Goal: Information Seeking & Learning: Learn about a topic

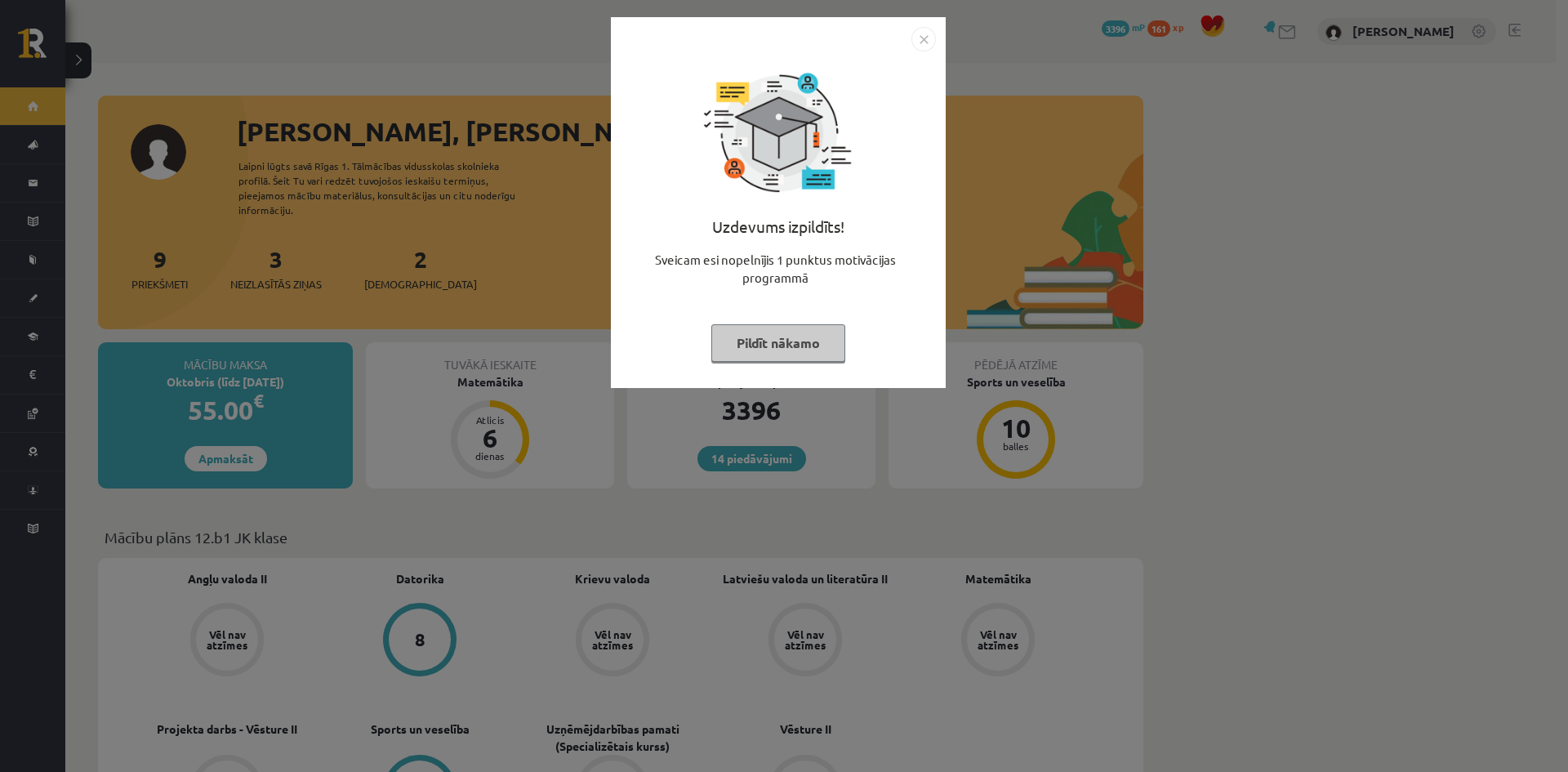
click at [760, 349] on button "Pildīt nākamo" at bounding box center [778, 343] width 134 height 37
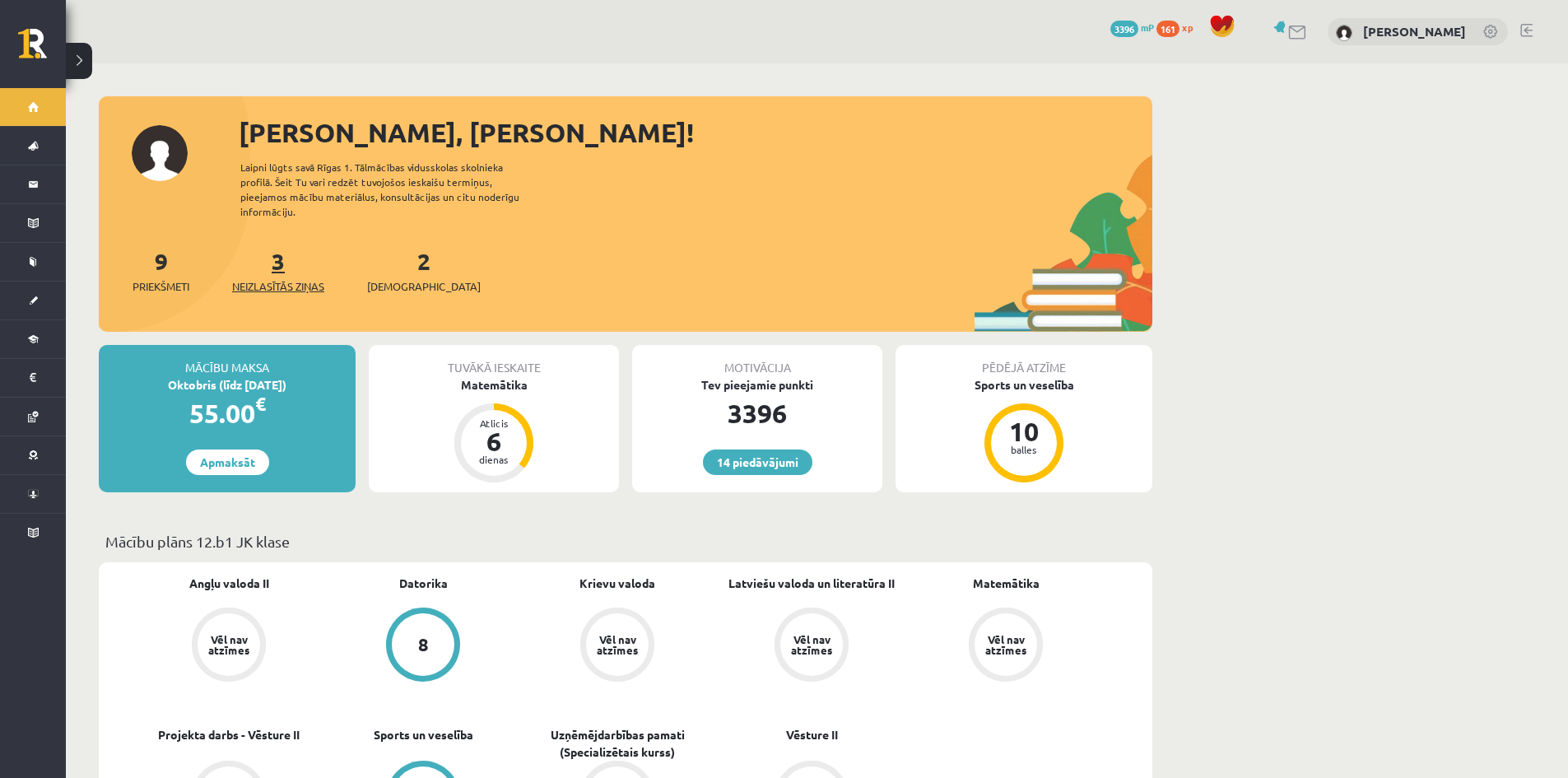
click at [309, 279] on span "Neizlasītās ziņas" at bounding box center [278, 286] width 92 height 16
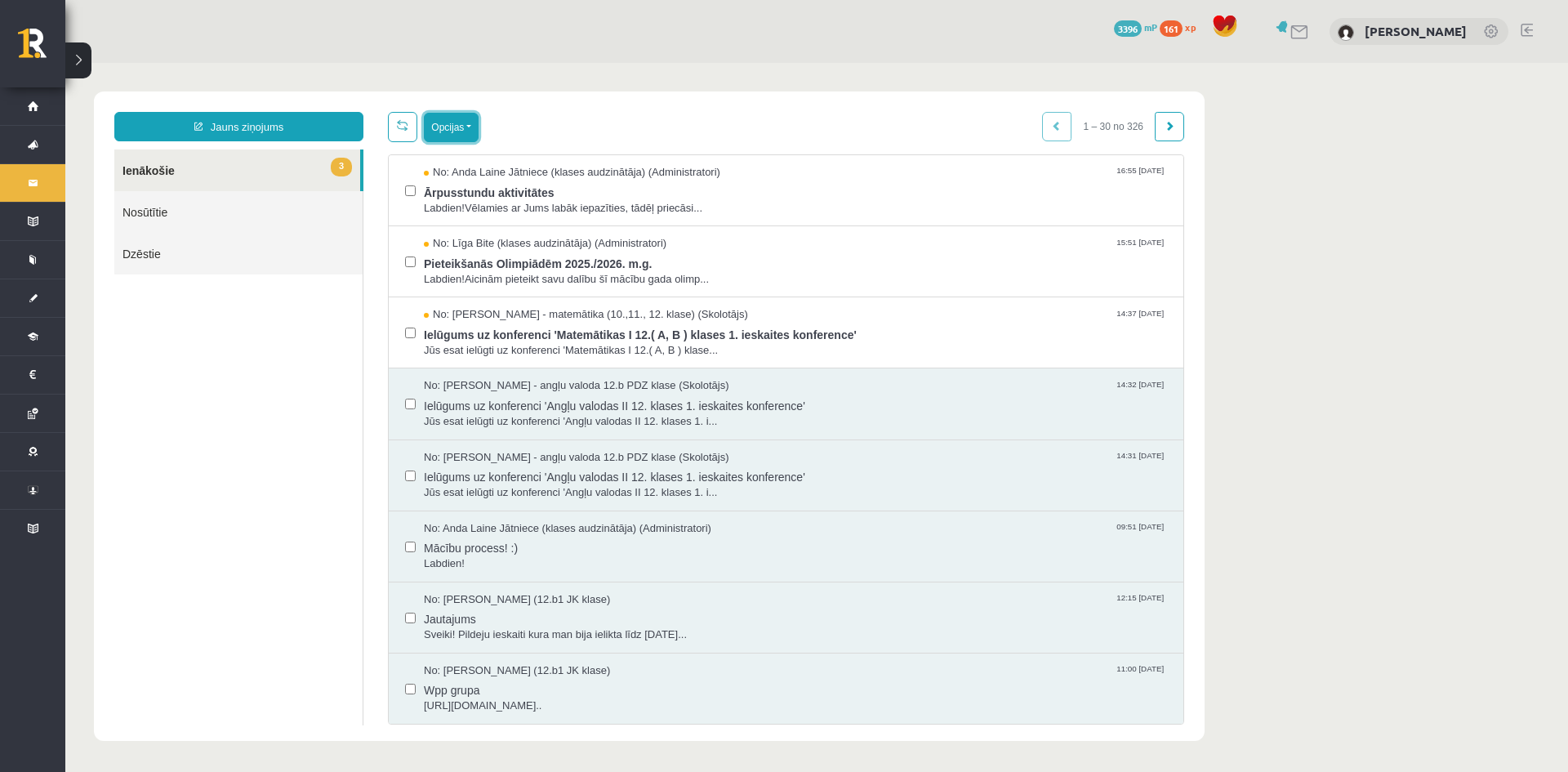
click at [459, 129] on button "Opcijas" at bounding box center [451, 127] width 55 height 30
click at [464, 204] on link "Atzīmēt visus kā lasītus" at bounding box center [552, 207] width 215 height 16
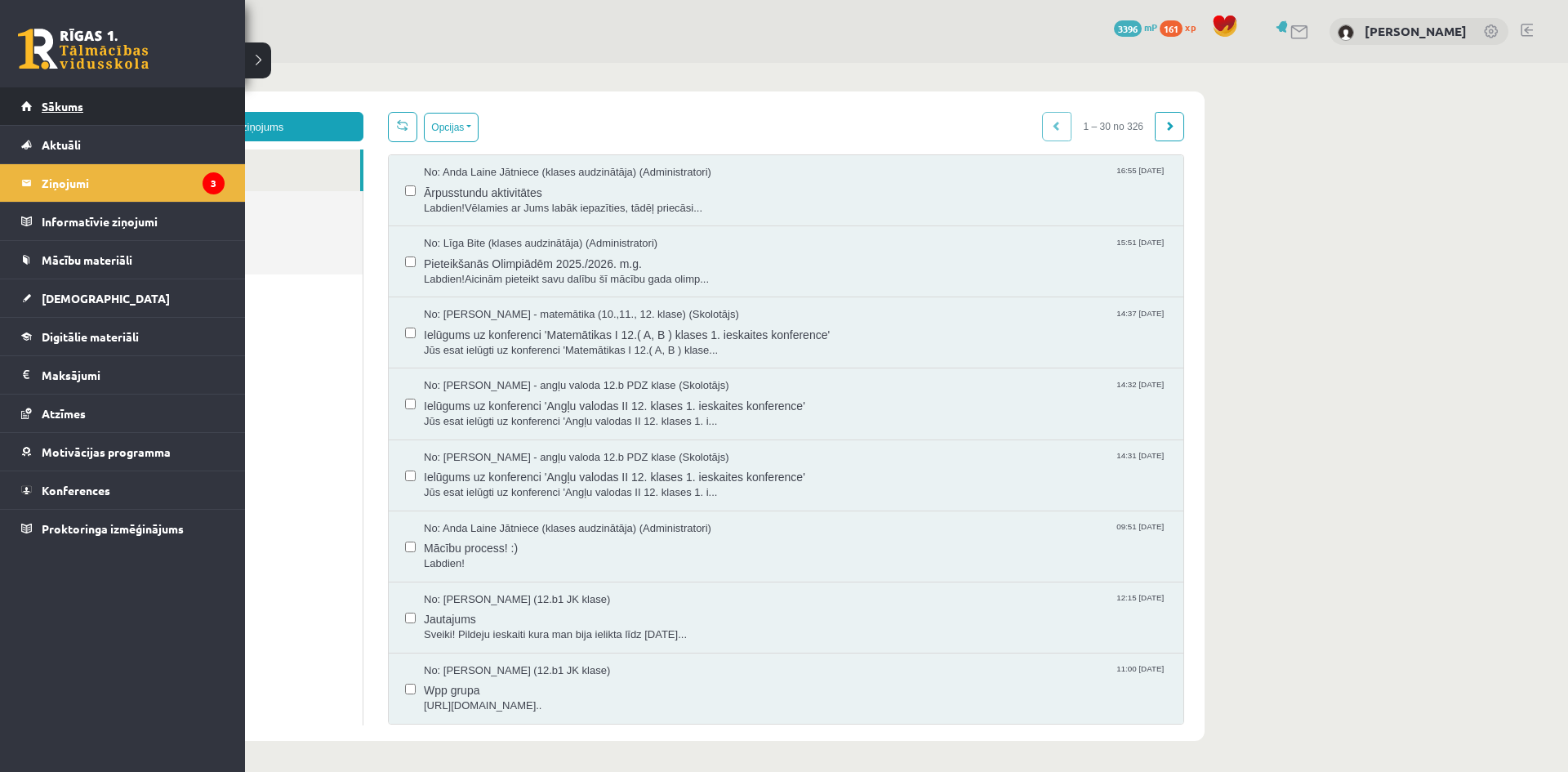
click at [94, 106] on link "Sākums" at bounding box center [123, 106] width 203 height 37
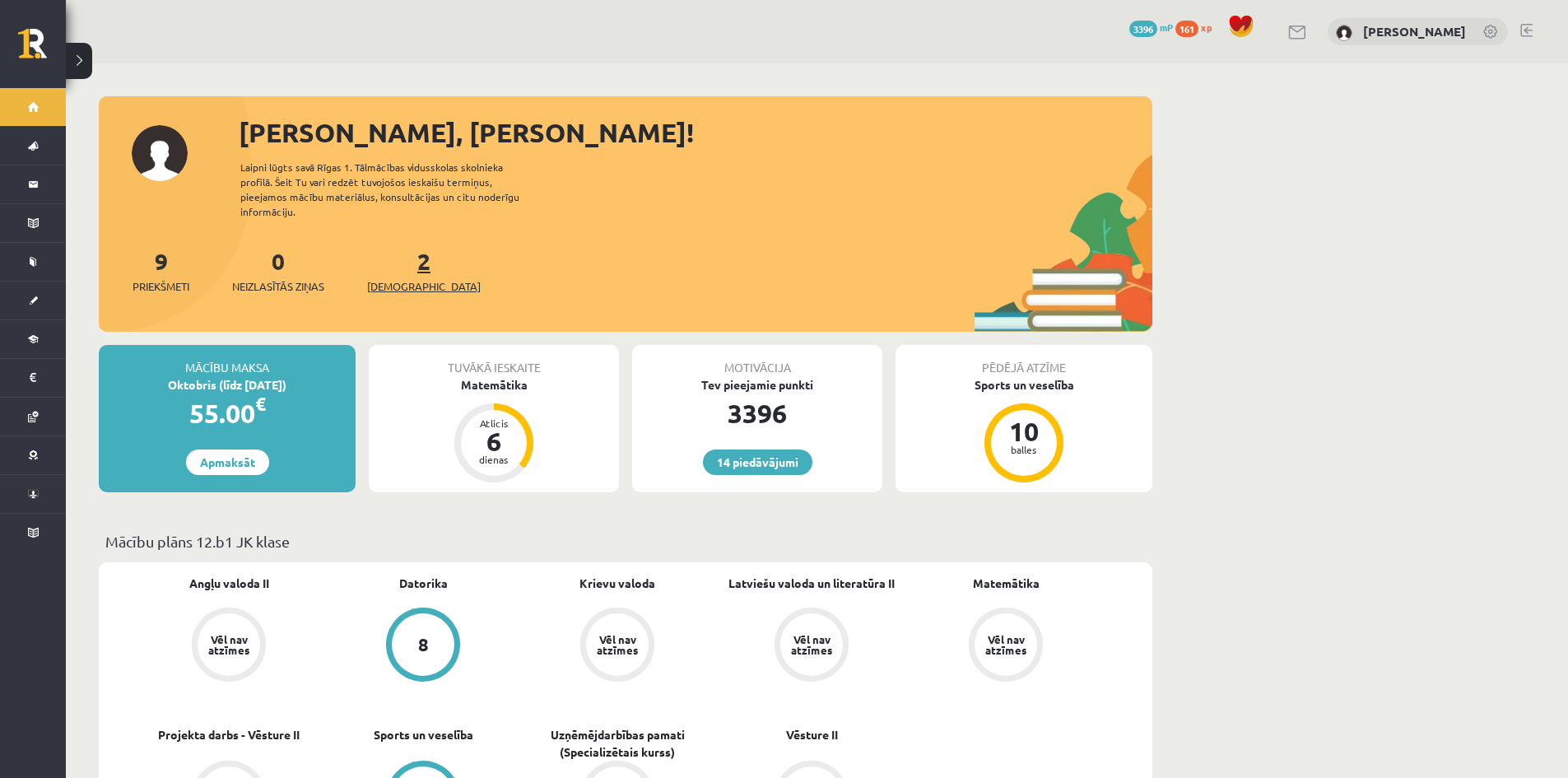
click at [404, 279] on span "[DEMOGRAPHIC_DATA]" at bounding box center [424, 286] width 113 height 16
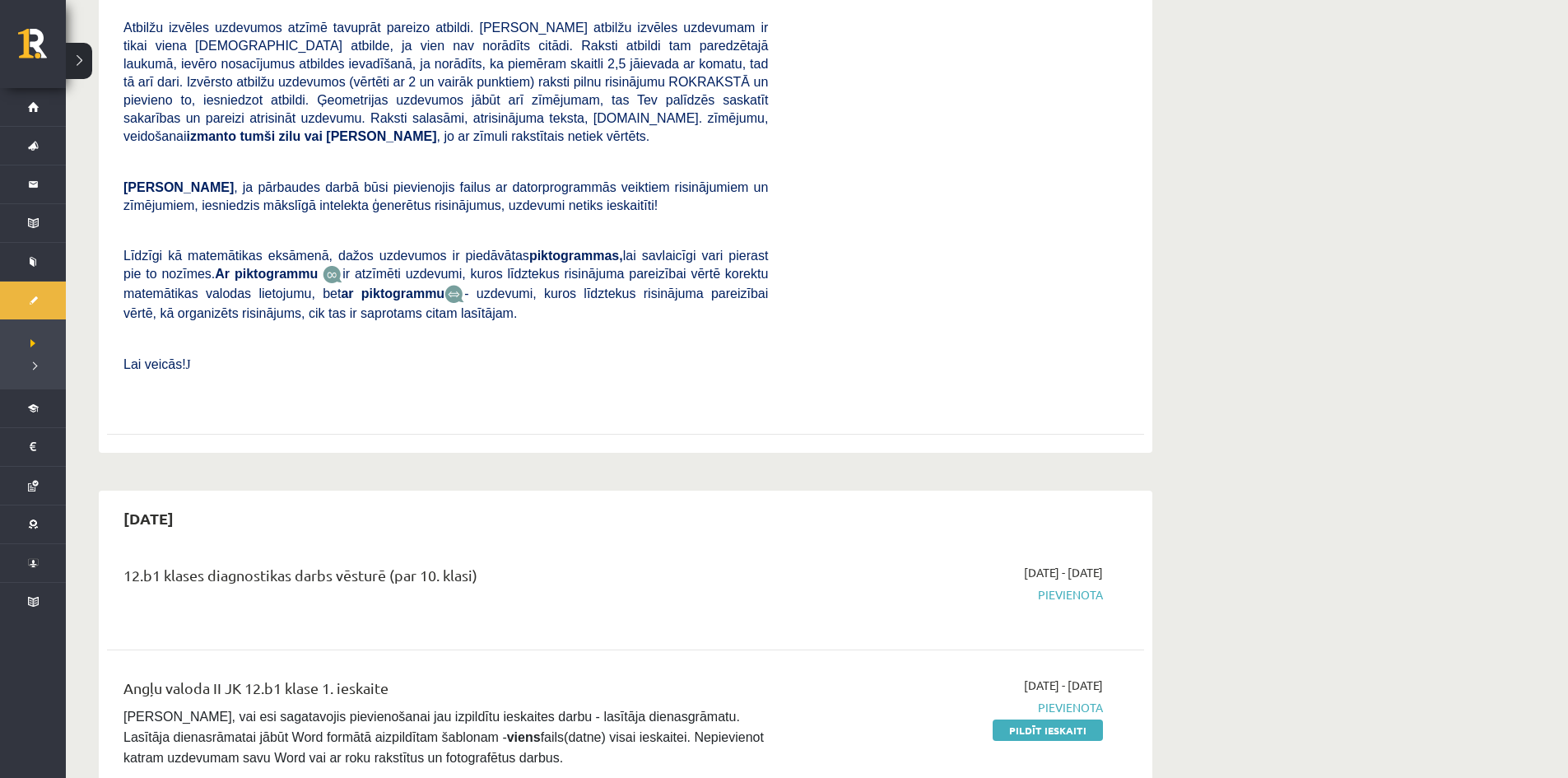
scroll to position [768, 0]
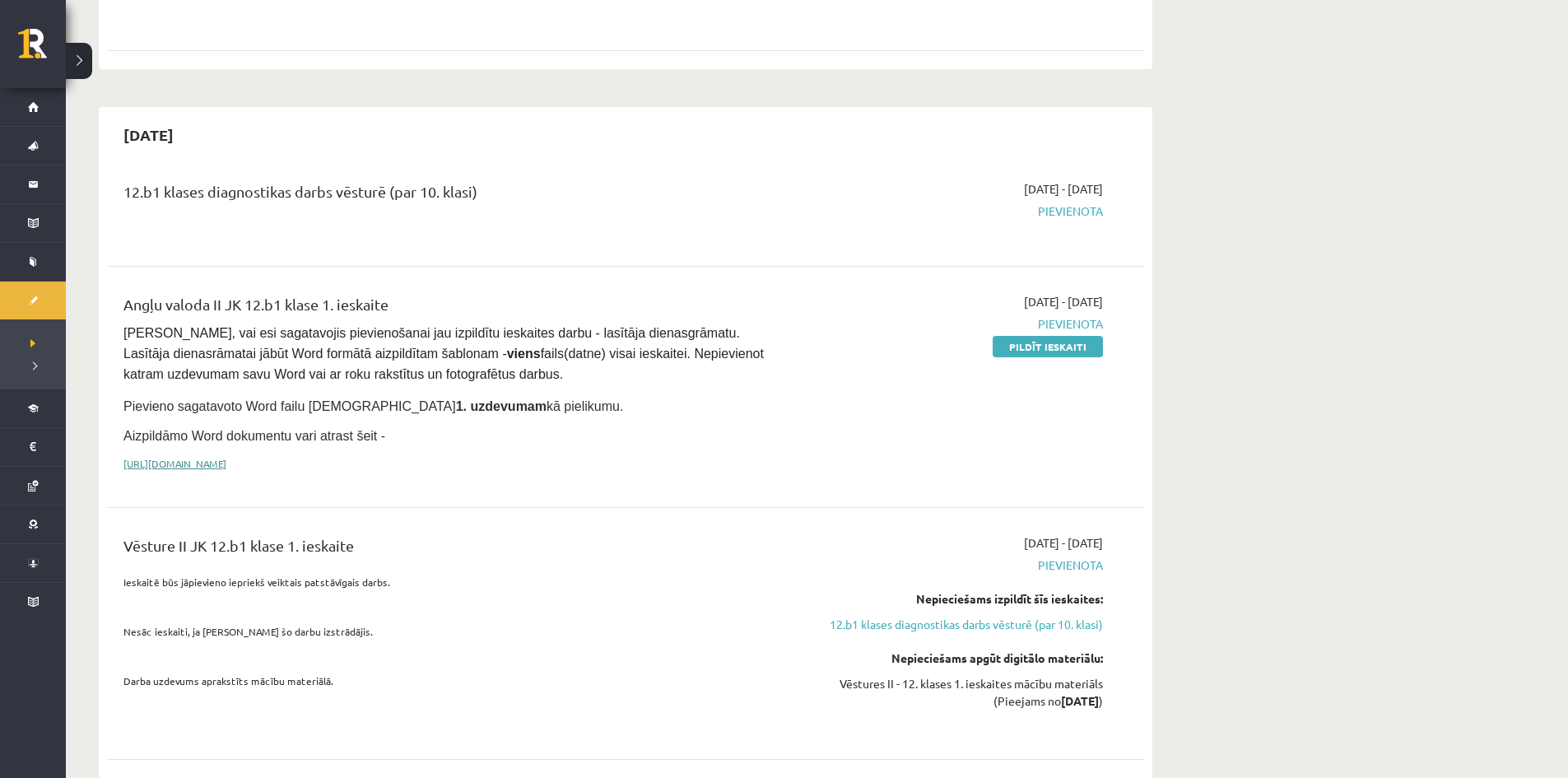
click at [226, 457] on link "https://drive.google.com/drive/folders/1IHE_ip15KOAbO2Se1NDGwZ2e__vlzPUf?usp=sh…" at bounding box center [175, 464] width 103 height 14
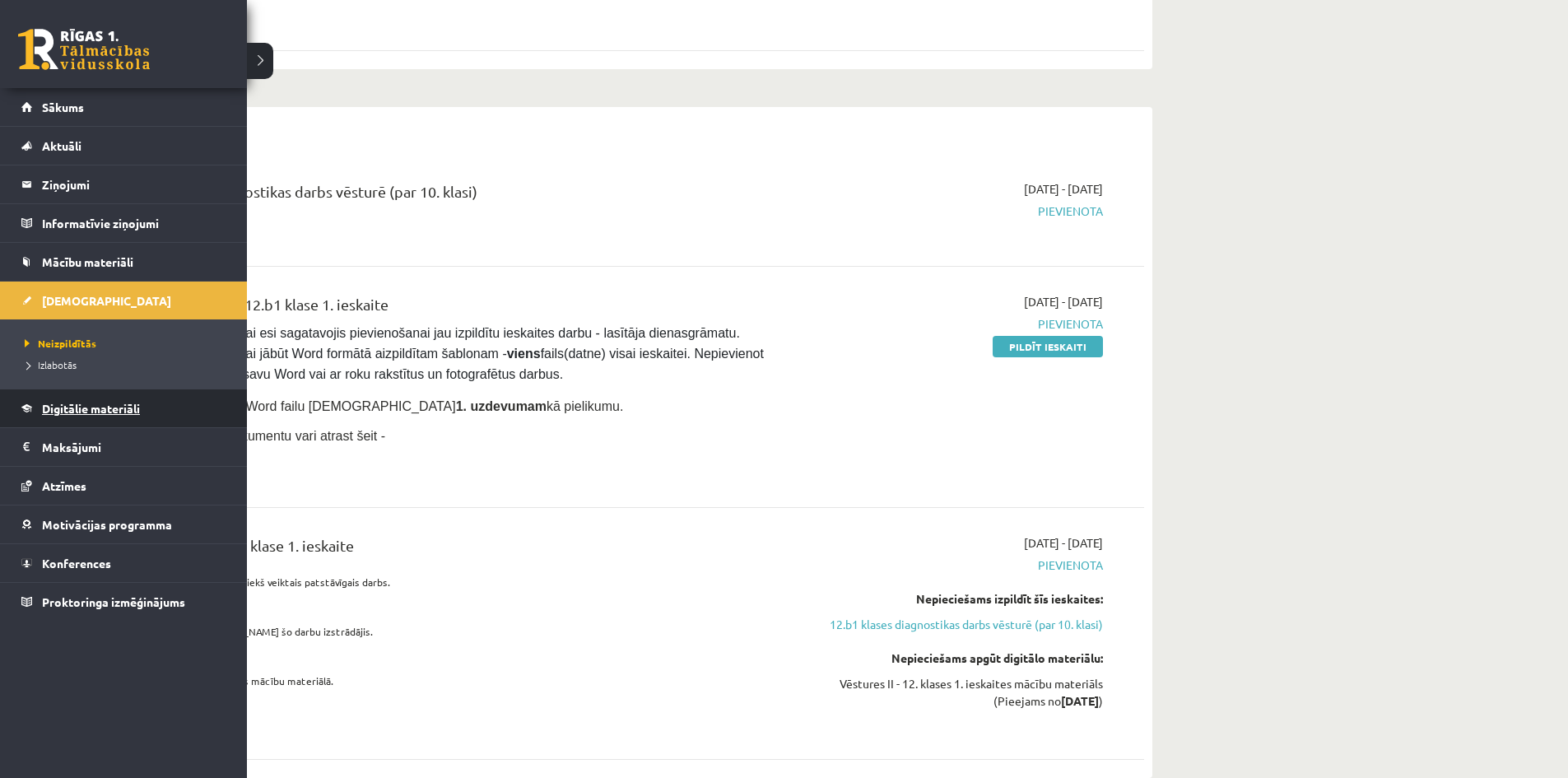
click at [107, 413] on span "Digitālie materiāli" at bounding box center [90, 407] width 98 height 15
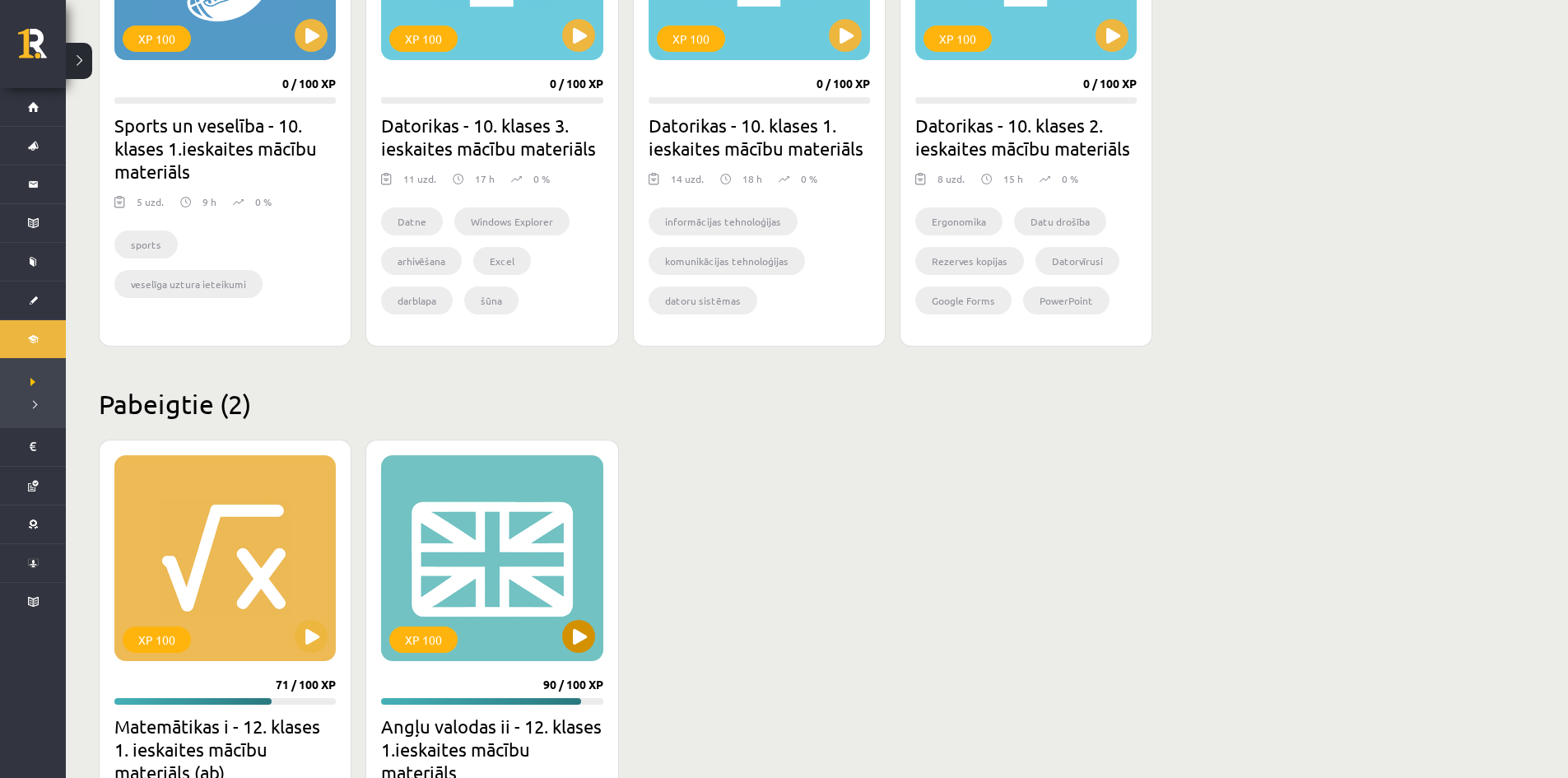
scroll to position [1378, 0]
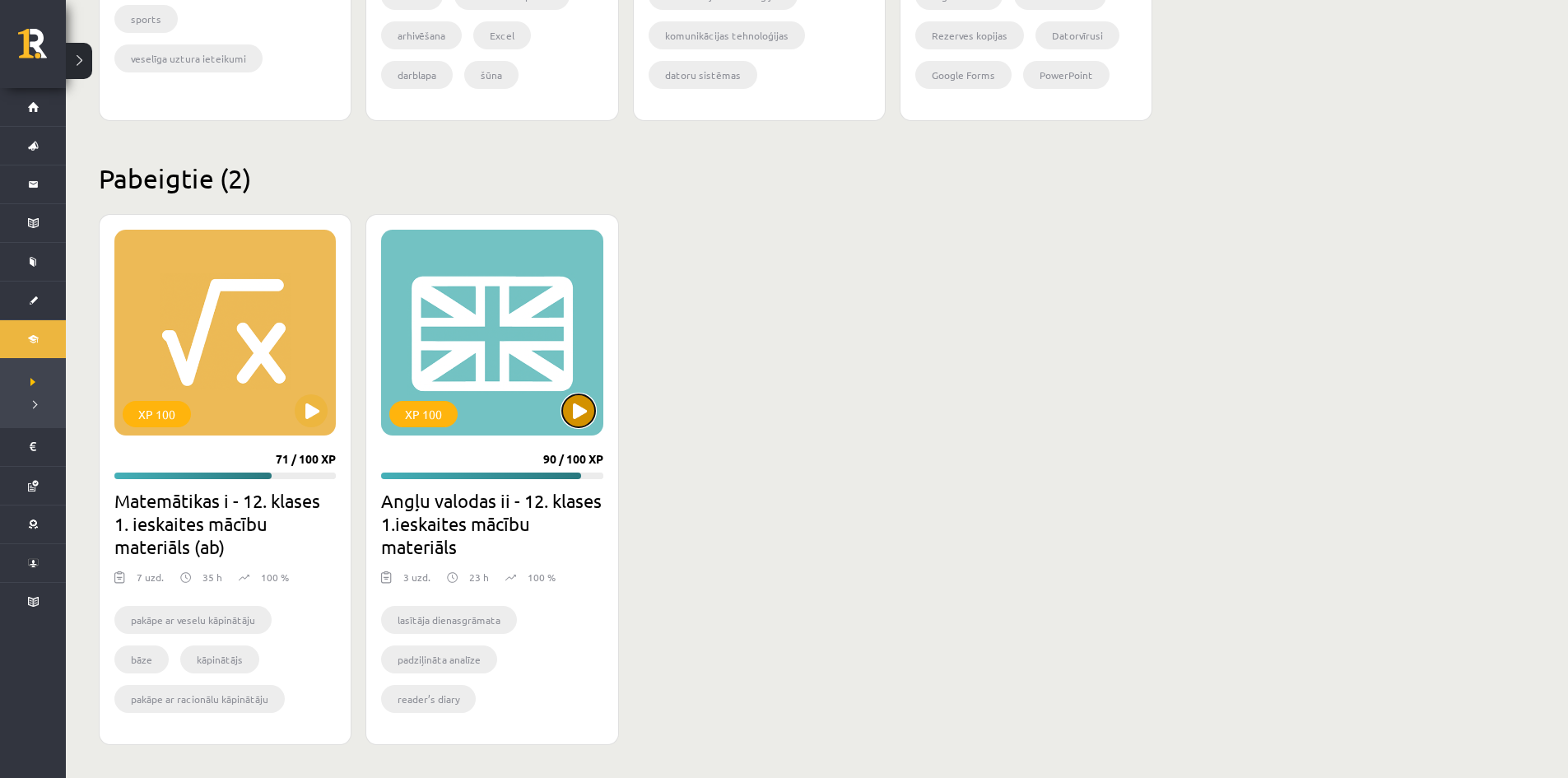
click at [584, 403] on button at bounding box center [578, 411] width 33 height 33
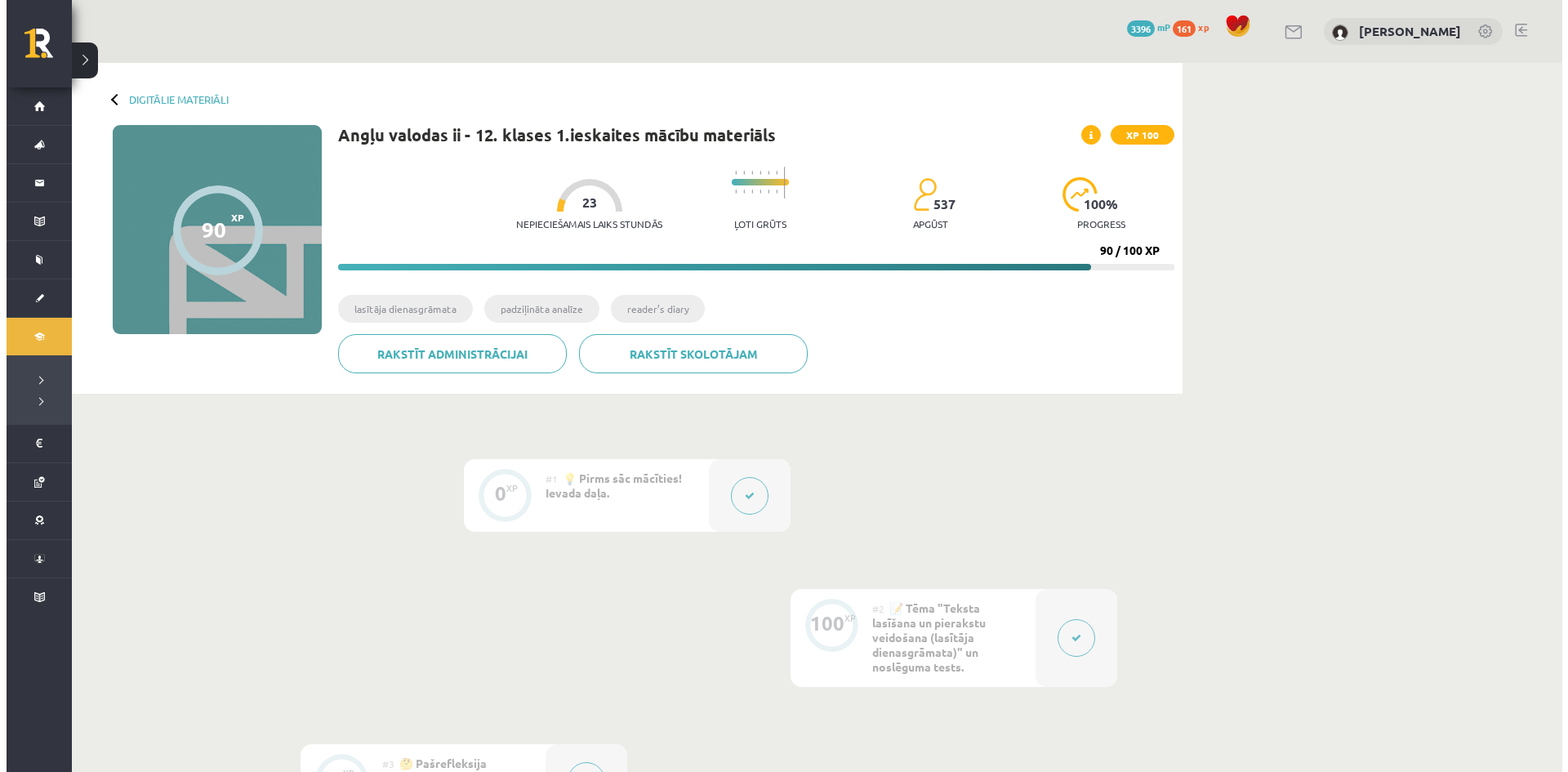
scroll to position [331, 0]
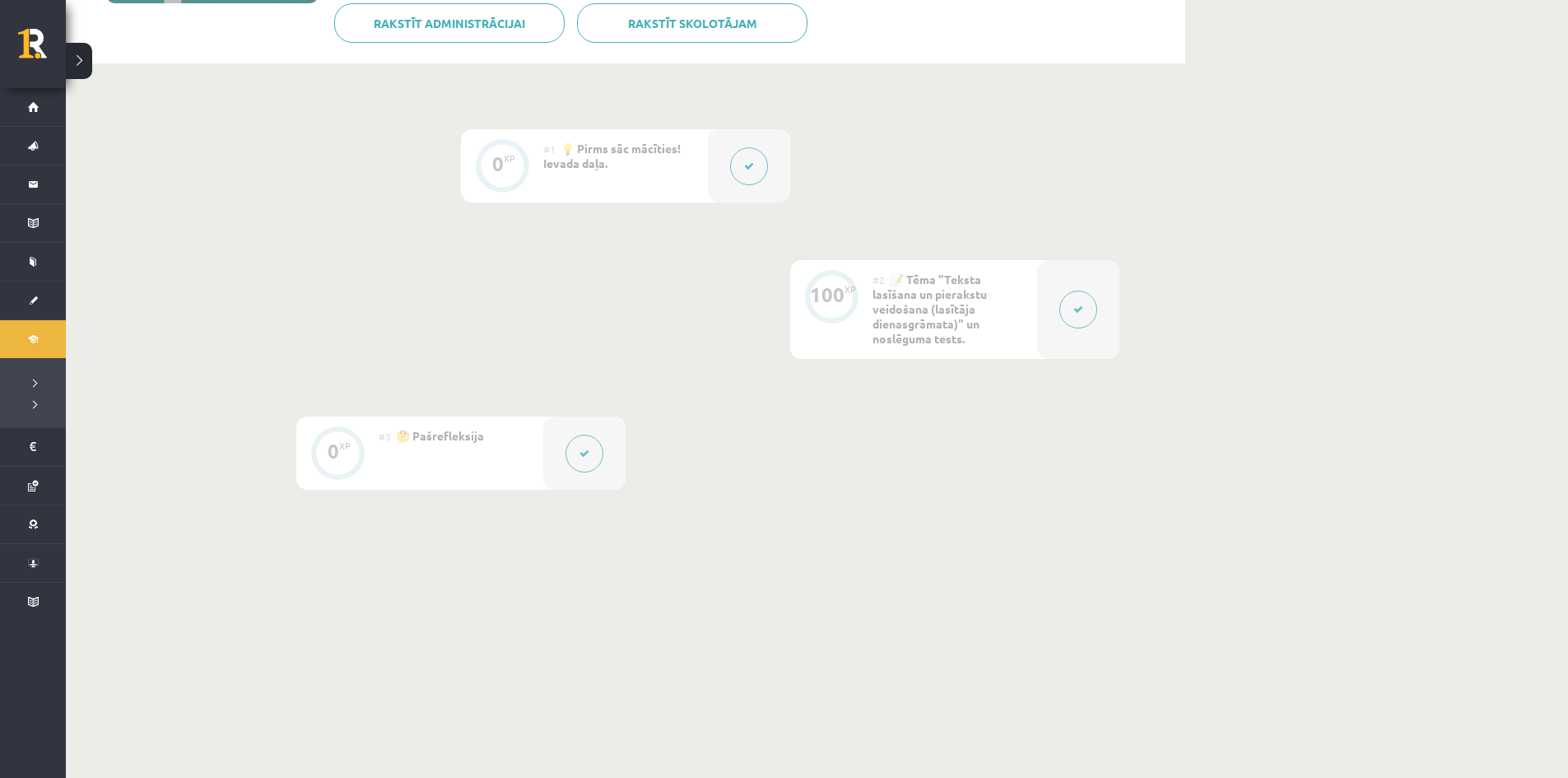
click at [1075, 318] on button at bounding box center [1078, 309] width 38 height 38
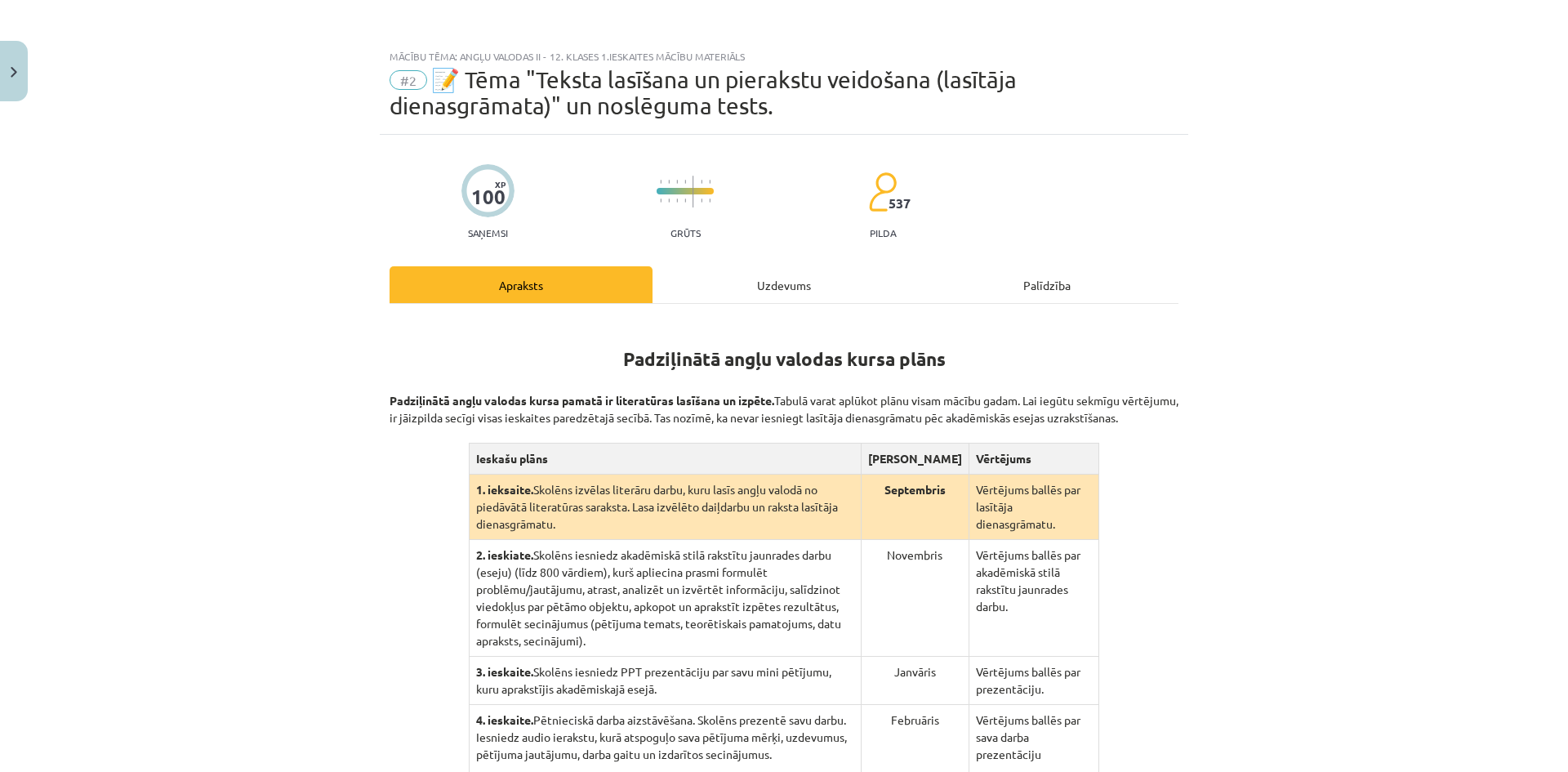
scroll to position [299, 0]
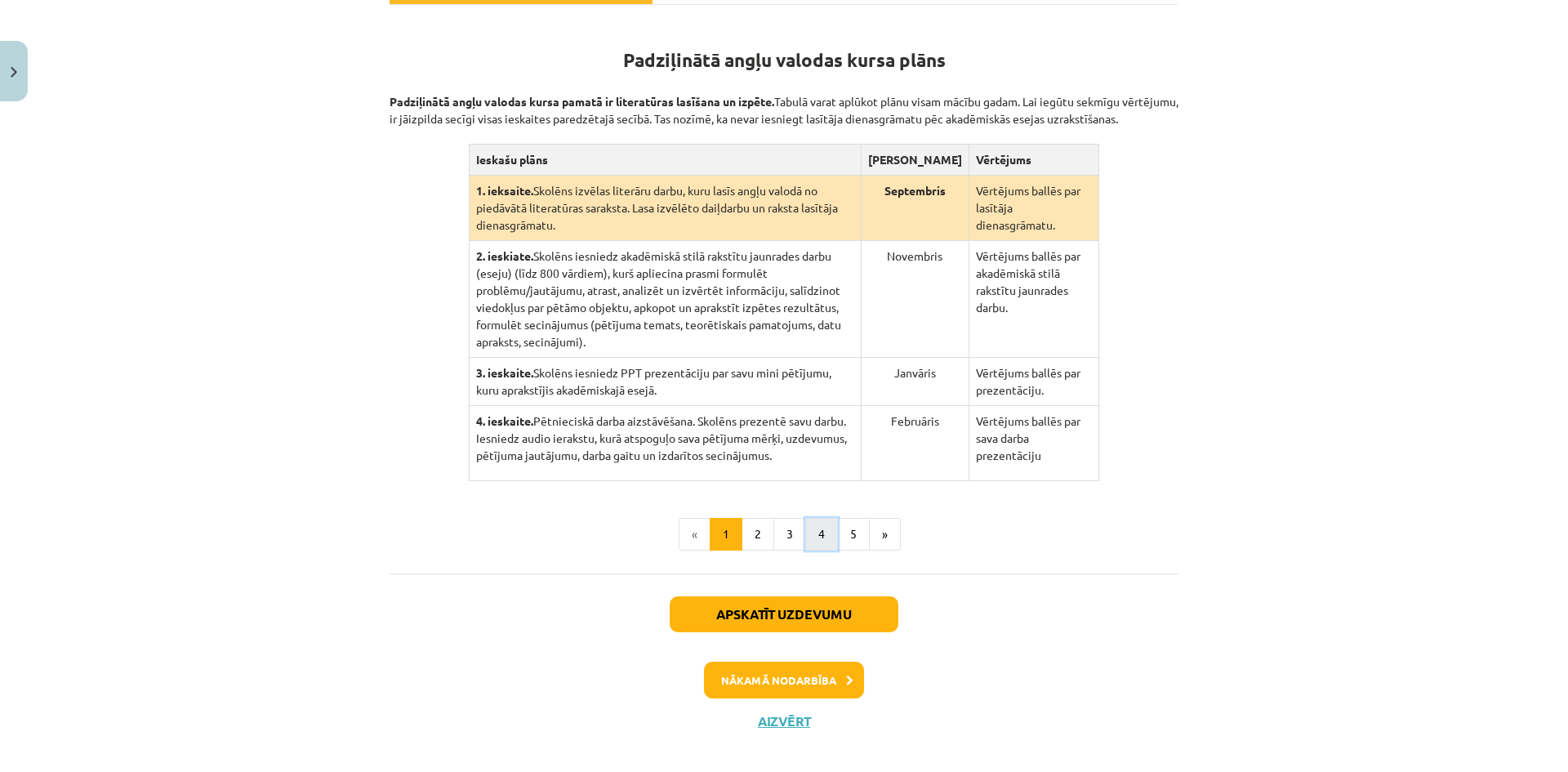
click at [814, 519] on button "4" at bounding box center [821, 534] width 33 height 33
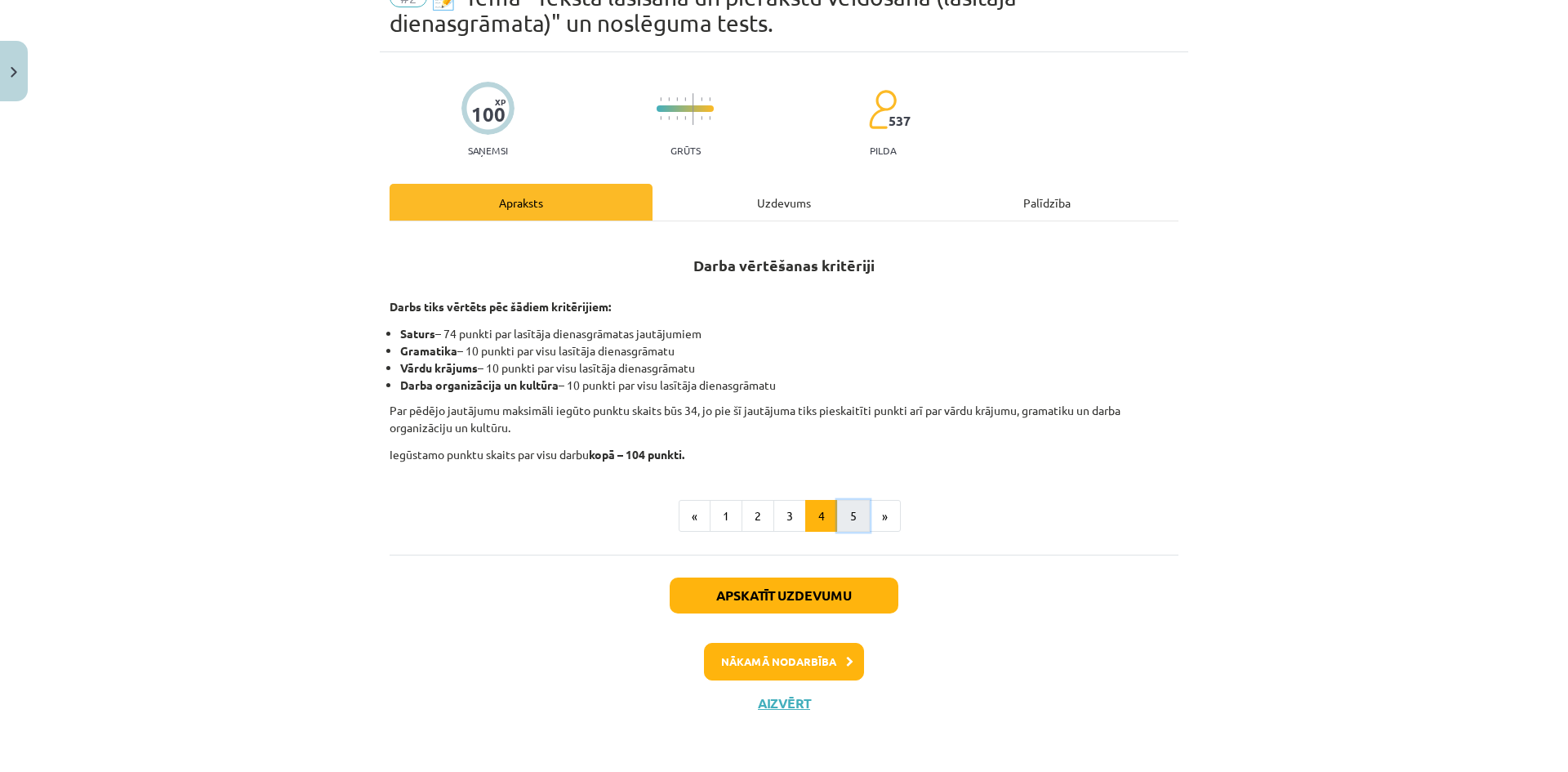
click at [837, 517] on button "5" at bounding box center [853, 517] width 33 height 33
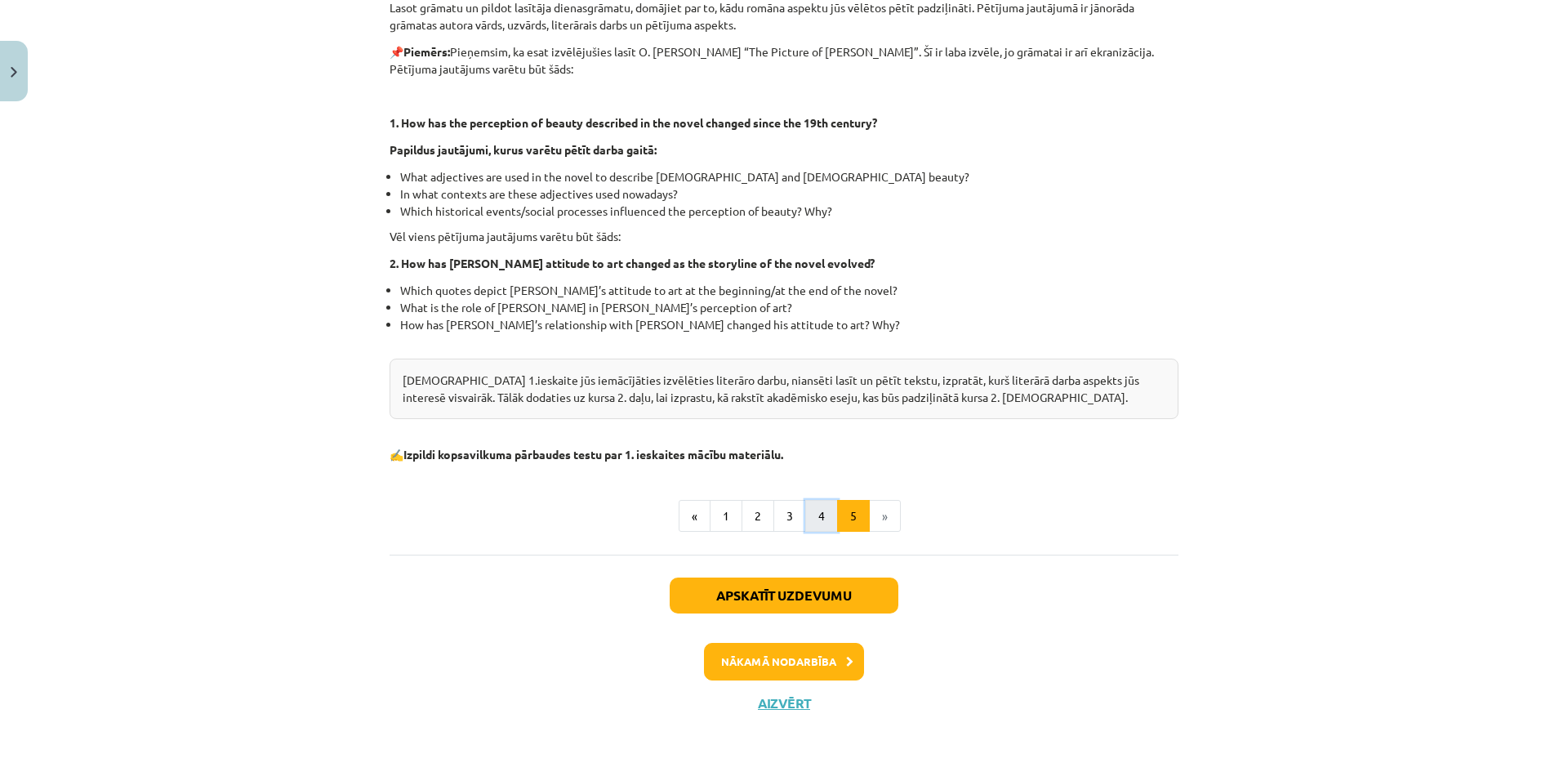
click at [818, 519] on button "4" at bounding box center [821, 517] width 33 height 33
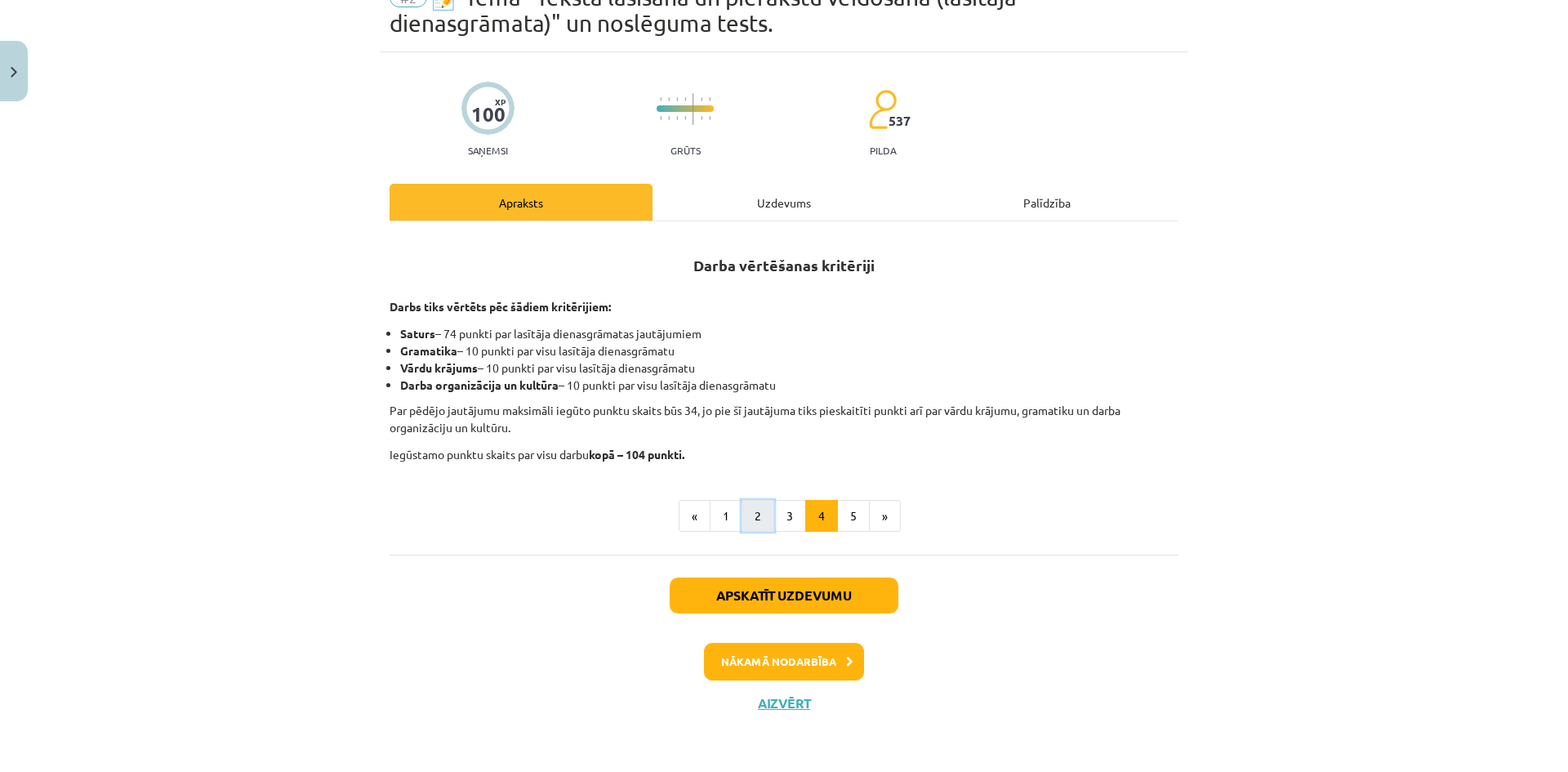
click at [748, 516] on button "2" at bounding box center [758, 517] width 33 height 33
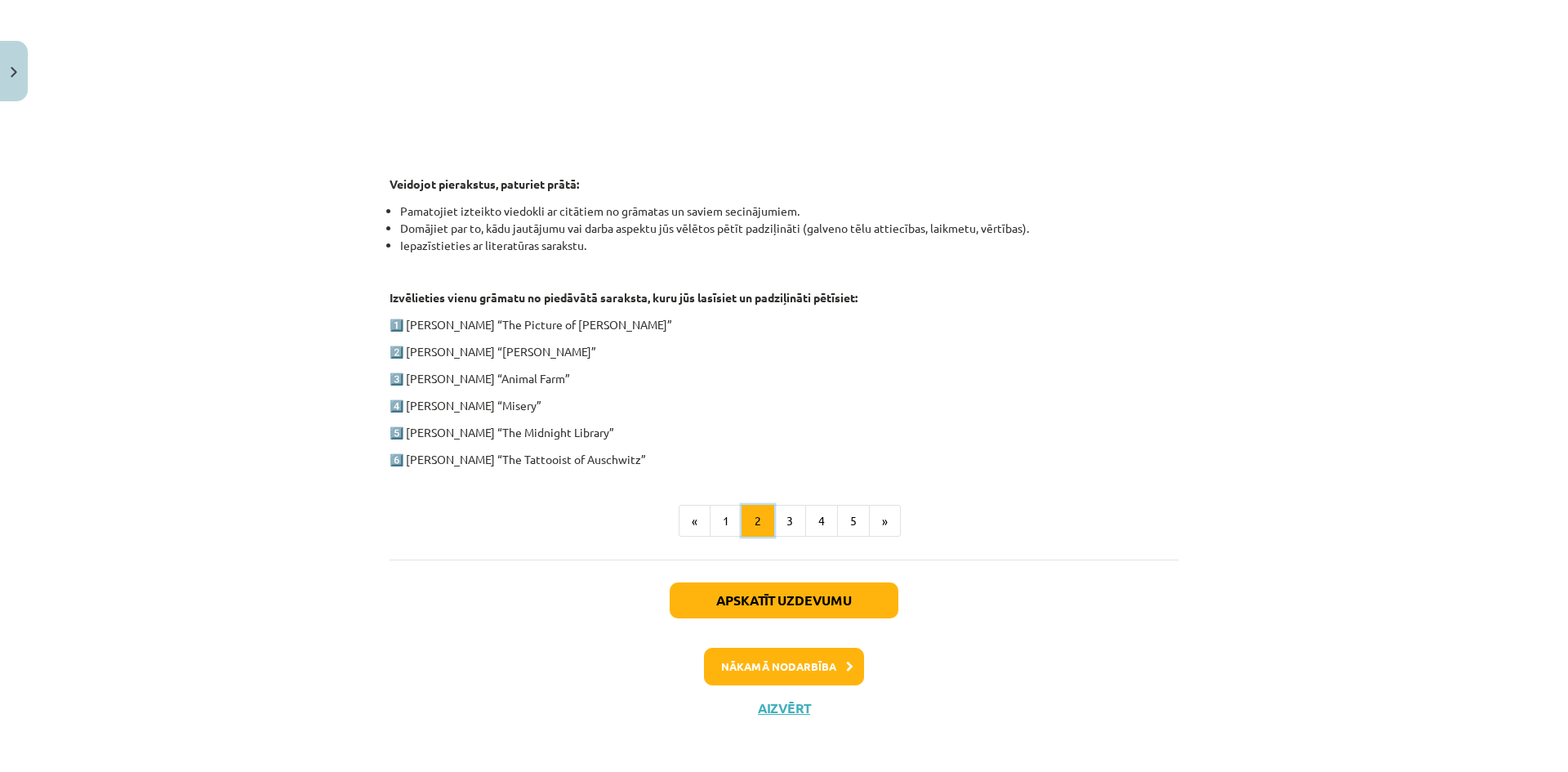
scroll to position [690, 0]
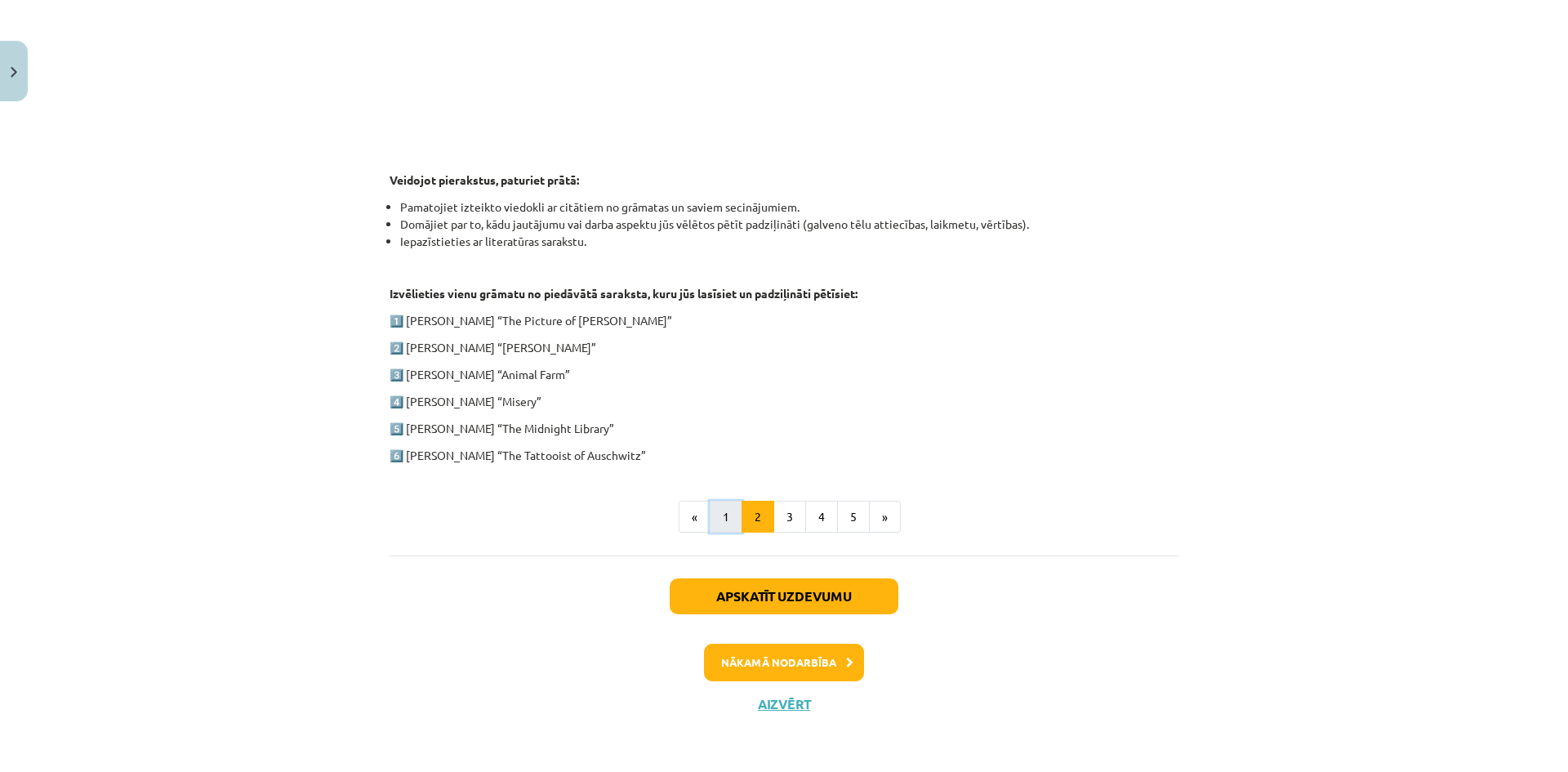
click at [725, 521] on button "1" at bounding box center [725, 518] width 33 height 33
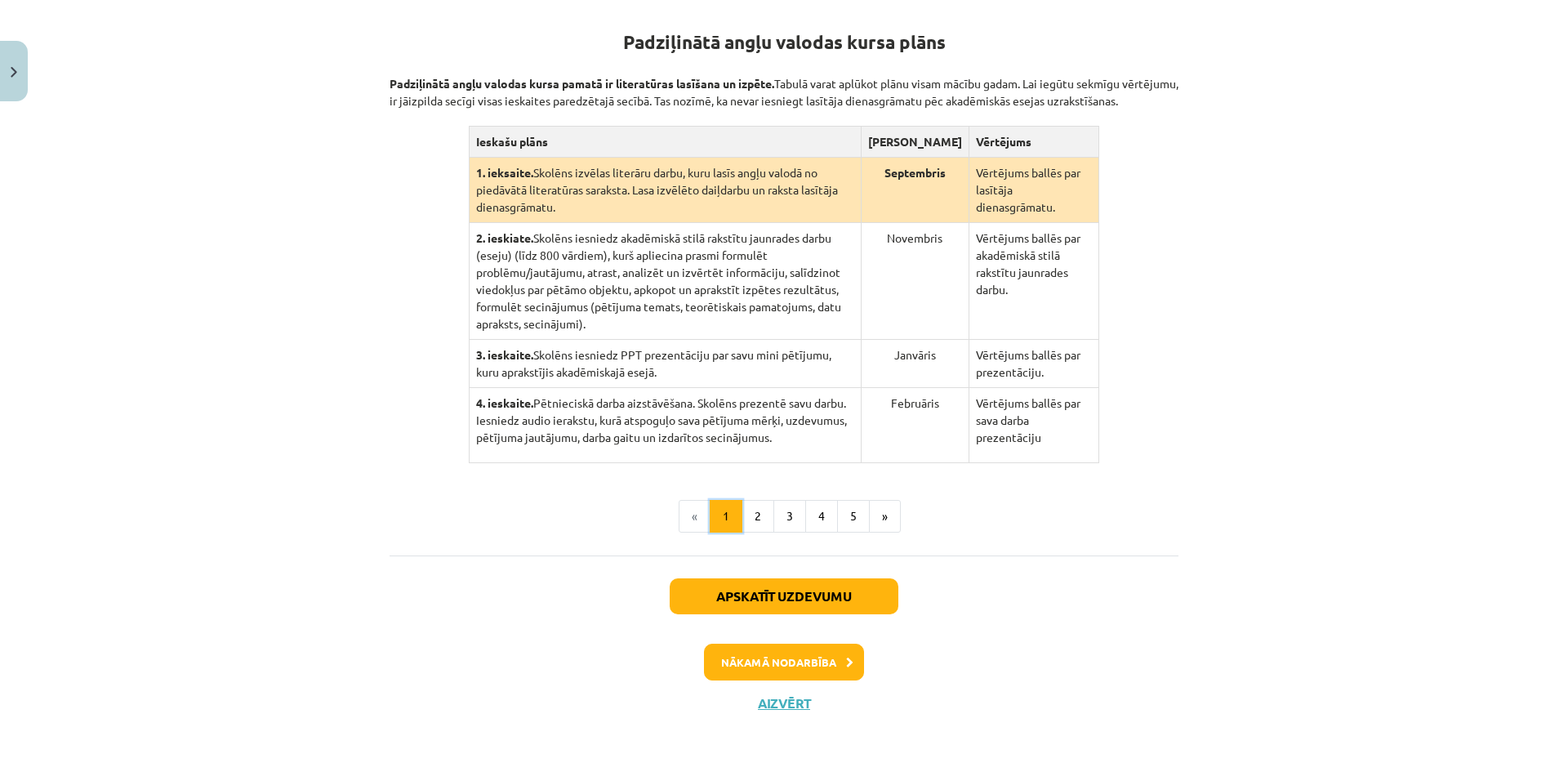
scroll to position [299, 0]
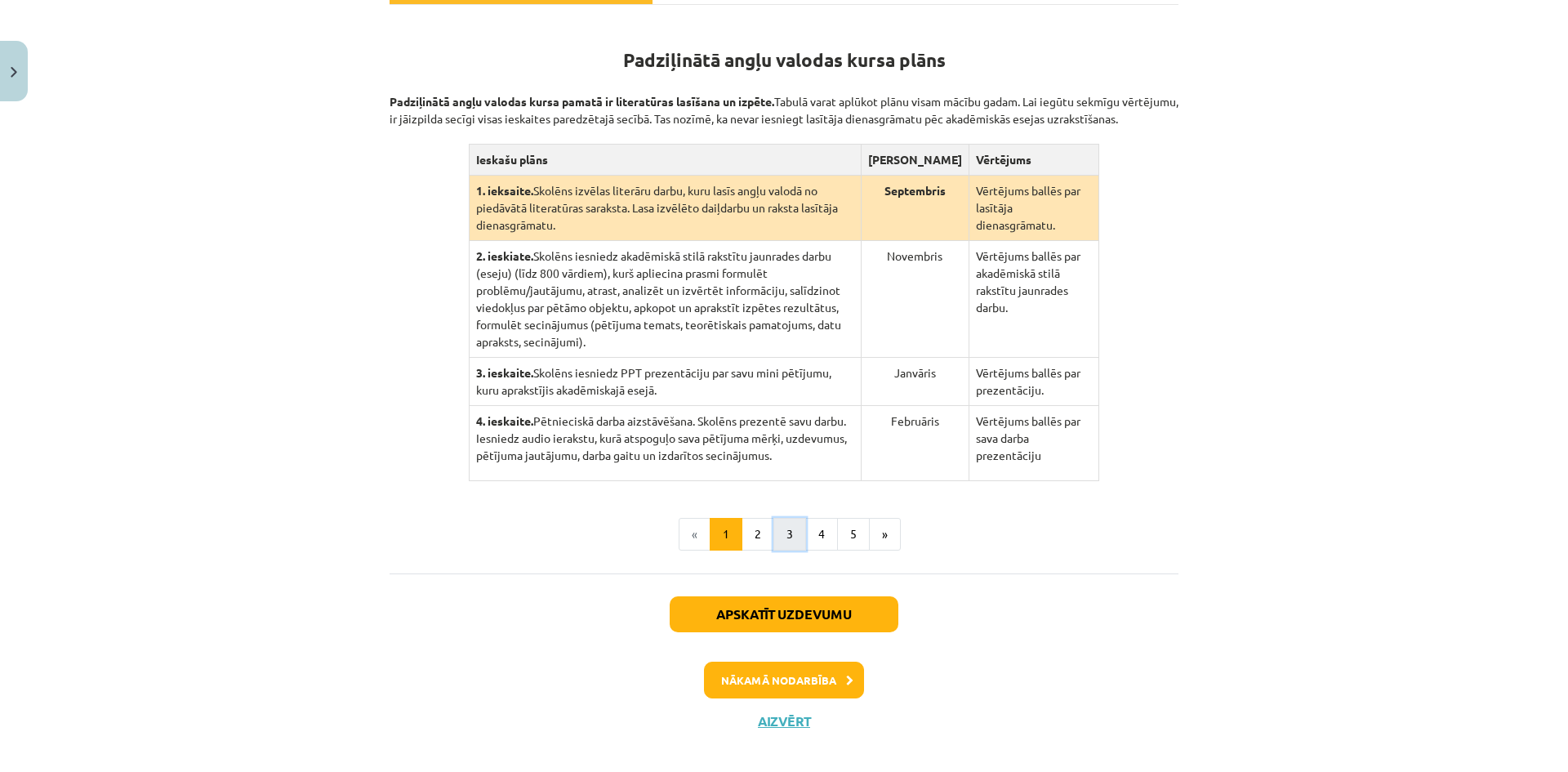
click at [794, 525] on button "3" at bounding box center [790, 534] width 33 height 33
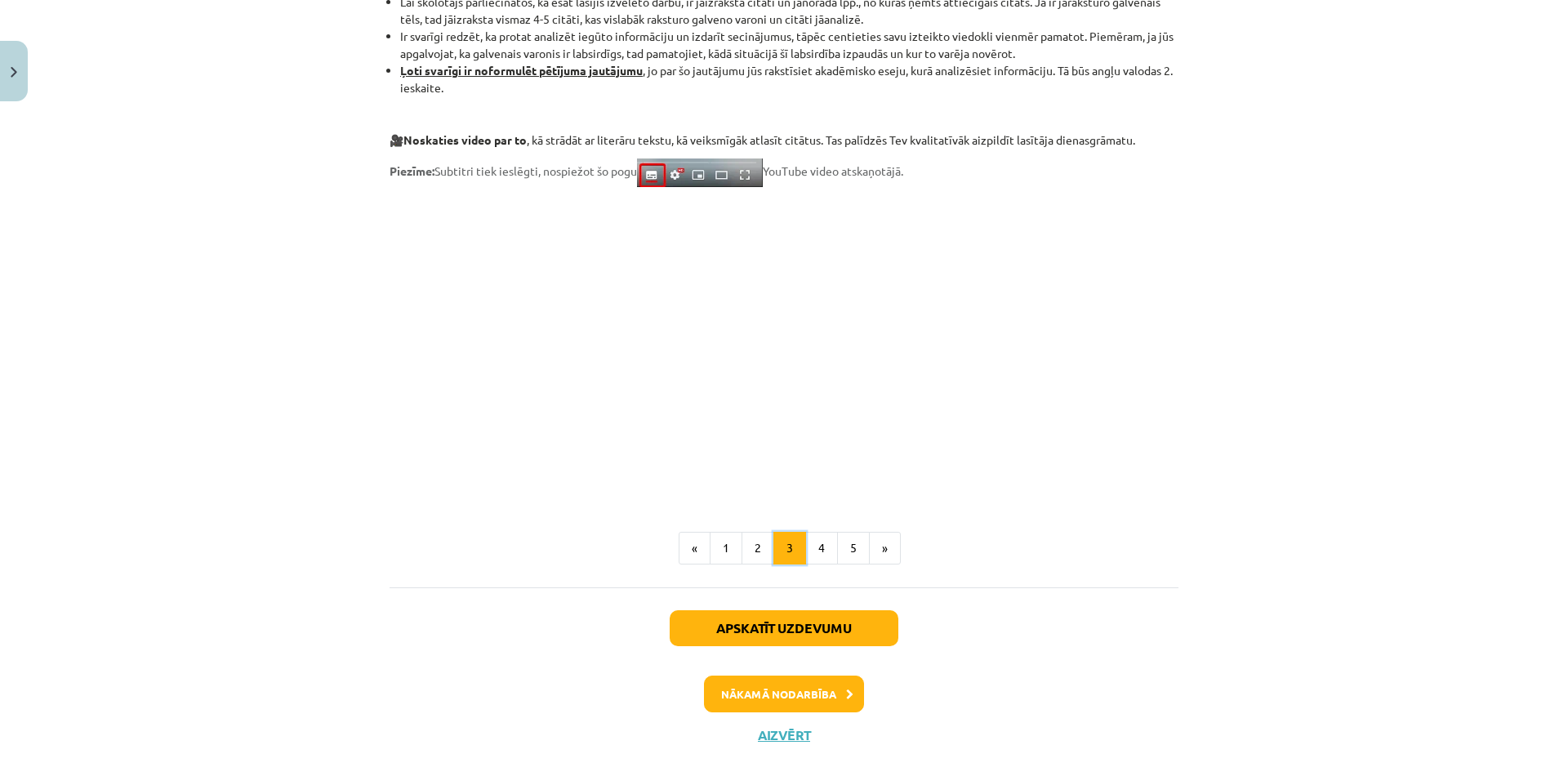
scroll to position [1245, 0]
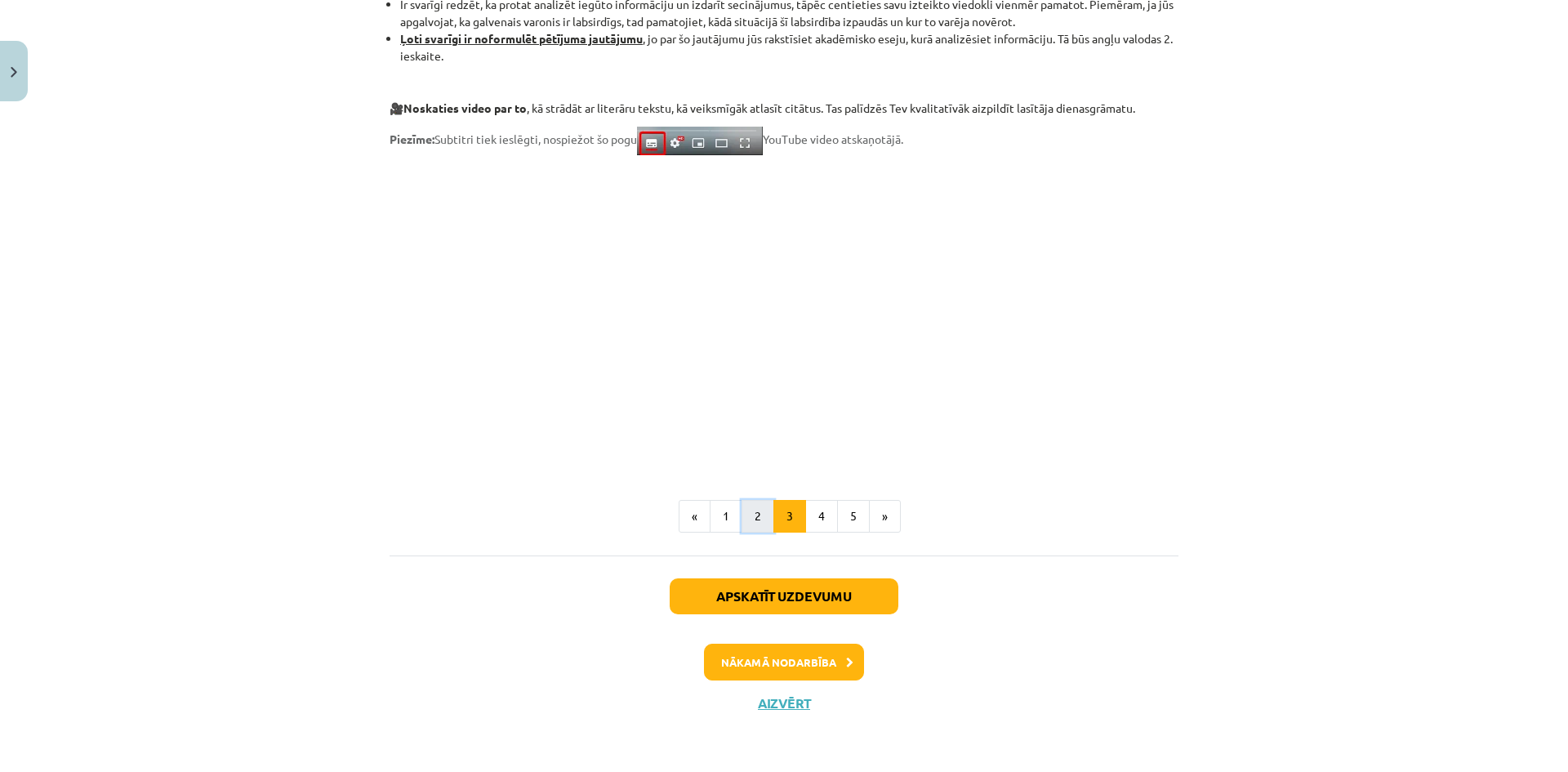
click at [747, 520] on button "2" at bounding box center [758, 517] width 33 height 33
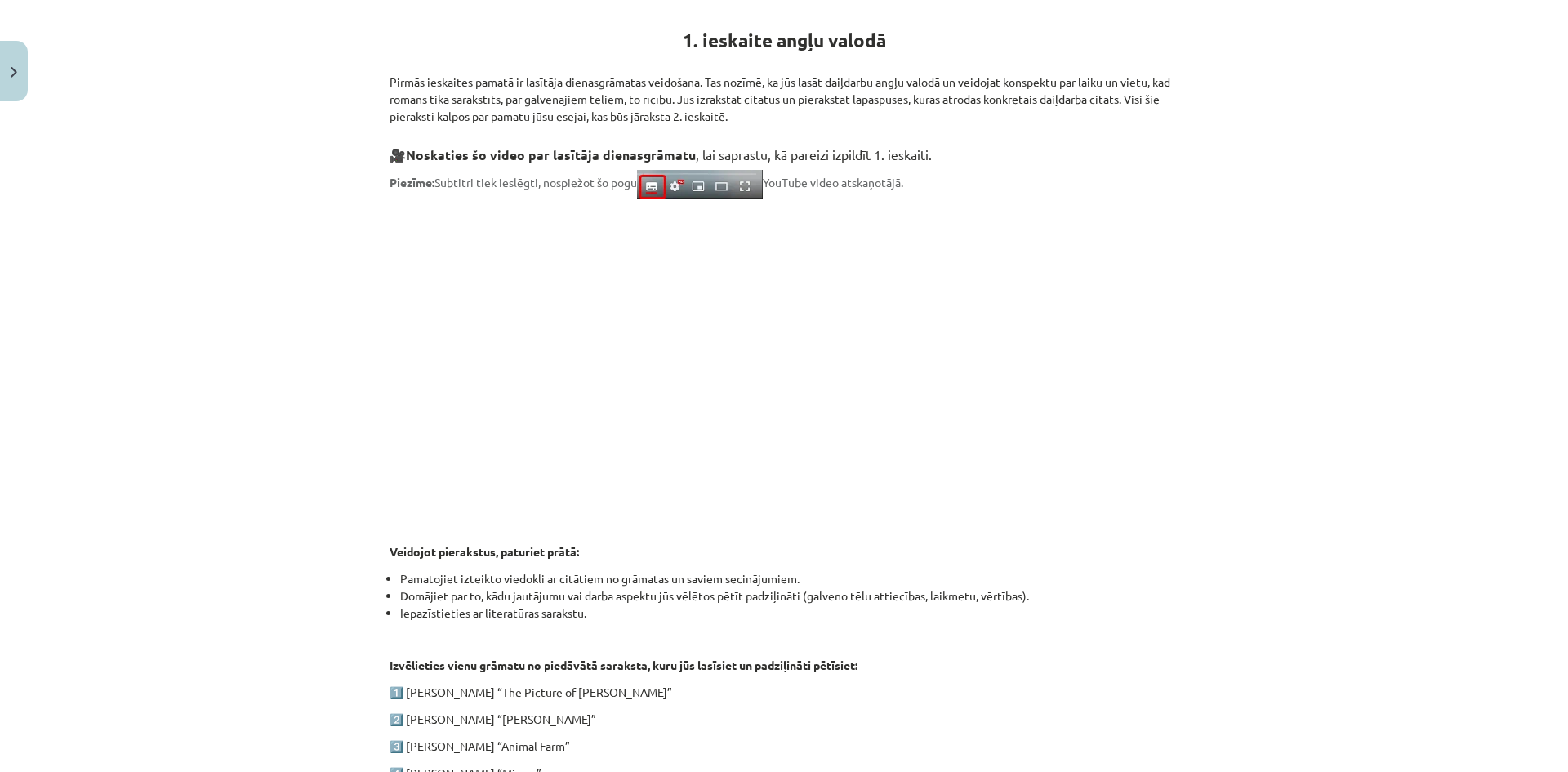
scroll to position [690, 0]
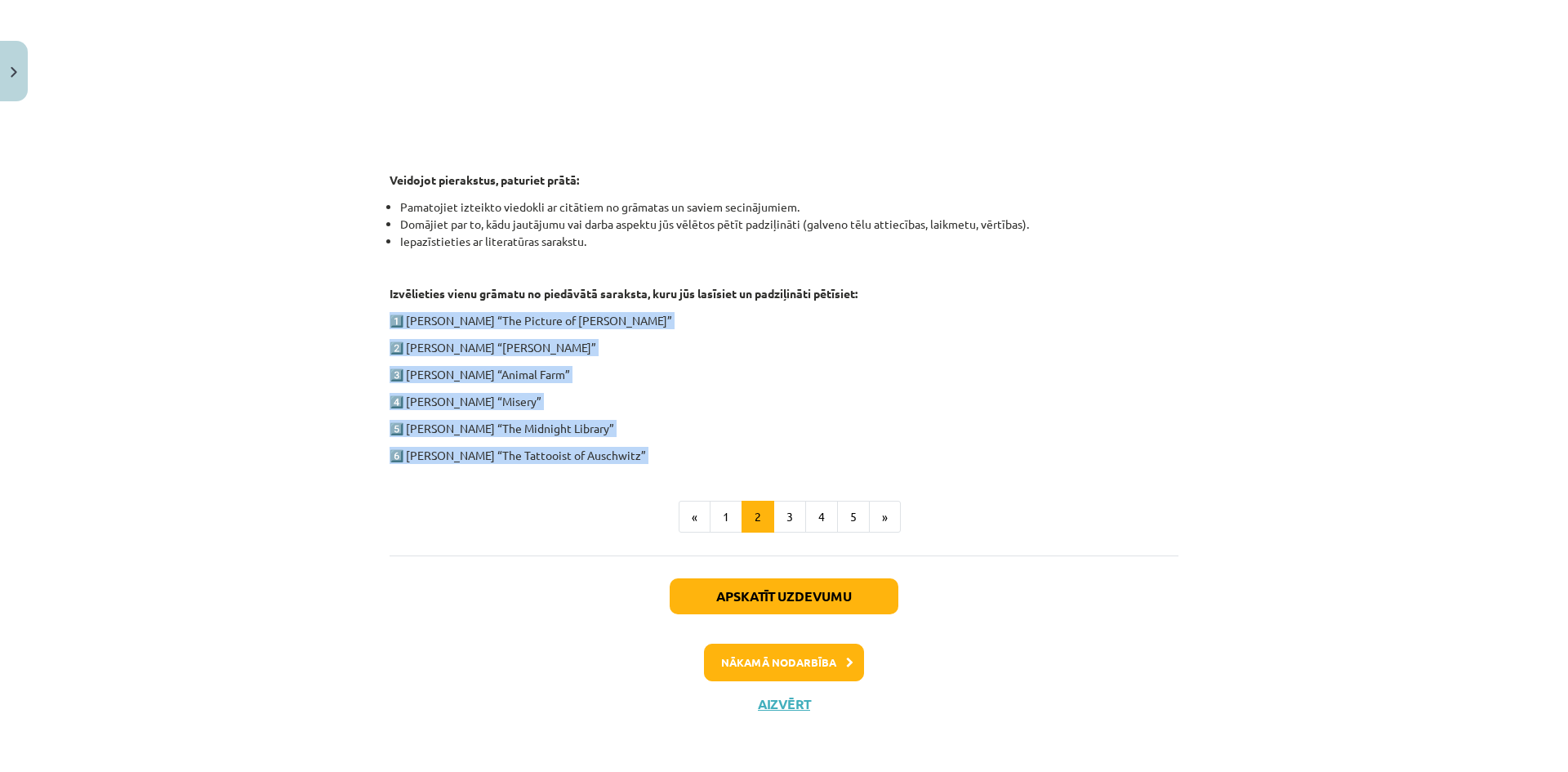
drag, startPoint x: 385, startPoint y: 311, endPoint x: 633, endPoint y: 464, distance: 291.4
click at [633, 464] on div "1. ieskaite angļu valodā Pirmās ieskaites pamatā ir lasītāja dienasgrāmatas vei…" at bounding box center [784, 81] width 789 height 905
copy div "1️⃣ [PERSON_NAME] “The Picture of [PERSON_NAME]” 2️⃣ [PERSON_NAME] “[PERSON_NAM…"
